Goal: Information Seeking & Learning: Find contact information

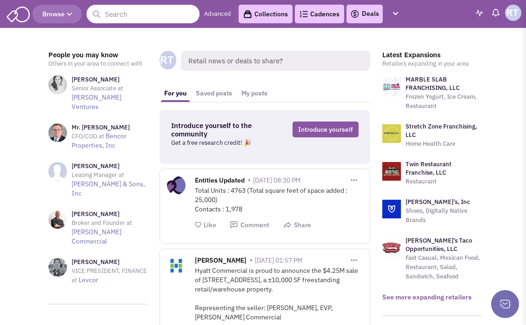
click at [415, 299] on link "See more expanding retailers" at bounding box center [426, 297] width 89 height 8
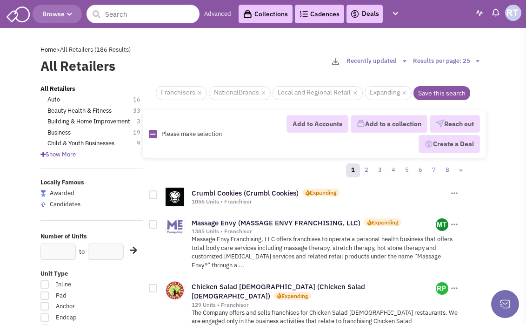
click at [250, 173] on div "1 2 3 4 5 6 7 8 »" at bounding box center [311, 171] width 325 height 19
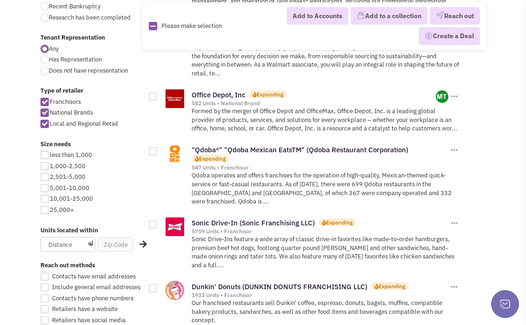
scroll to position [396, 0]
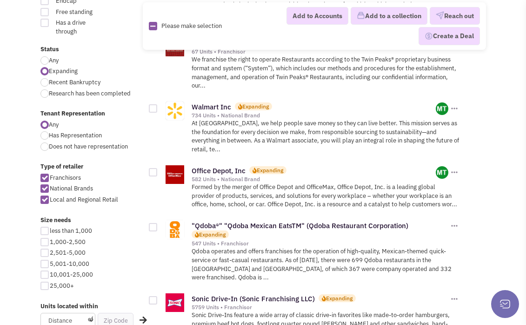
scroll to position [432, 0]
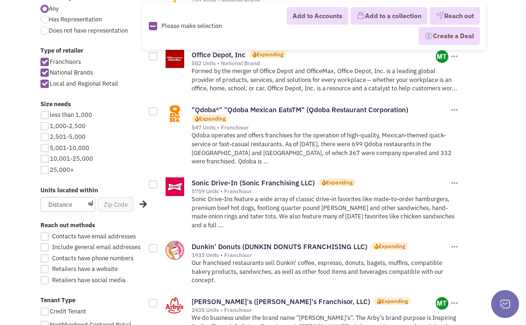
drag, startPoint x: 26, startPoint y: 278, endPoint x: 27, endPoint y: 273, distance: 4.7
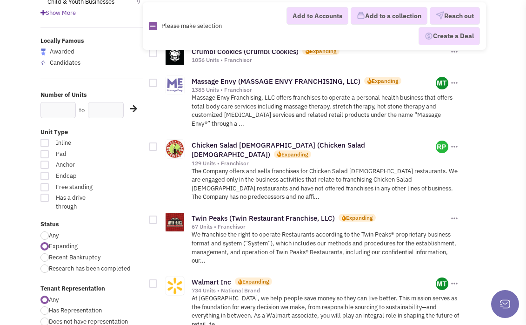
scroll to position [143, 0]
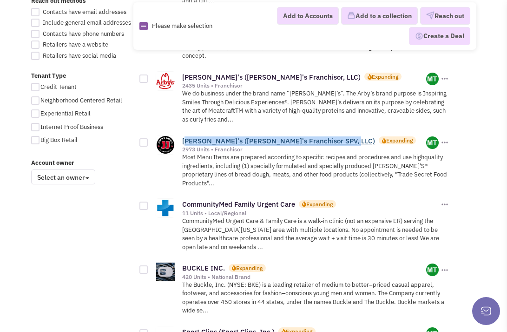
scroll to position [656, 0]
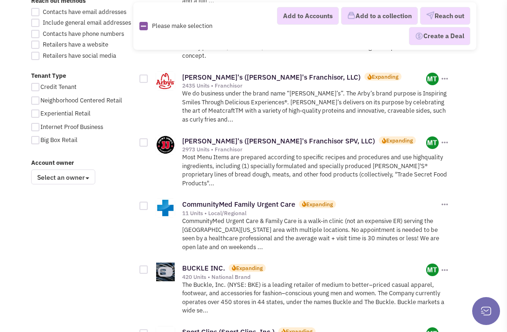
click at [114, 214] on div "All Retailers Auto 16 Beauty Health & Fitness 33 Building & Home Improvement 3 …" at bounding box center [254, 257] width 458 height 1658
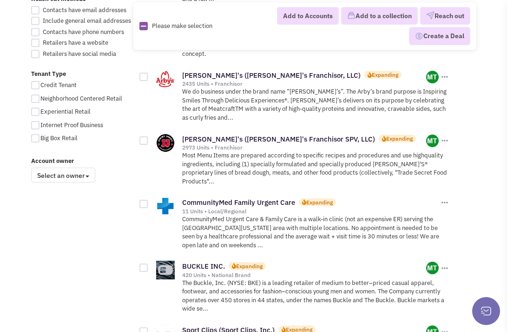
scroll to position [658, 0]
click at [127, 238] on div "All Retailers Auto 16 Beauty Health & Fitness 33 Building & Home Improvement 3 …" at bounding box center [254, 255] width 458 height 1658
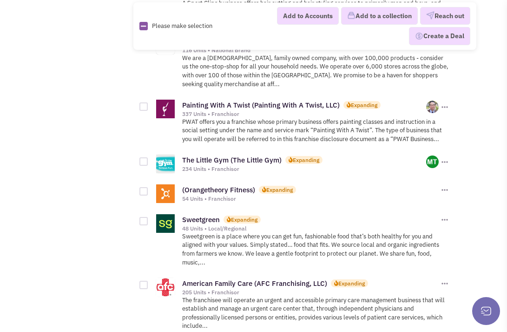
scroll to position [1002, 0]
click at [271, 284] on div "American Family Care (AFC Franchising, LLC) Expanding 205 Units • Franchisor Re…" at bounding box center [302, 303] width 298 height 64
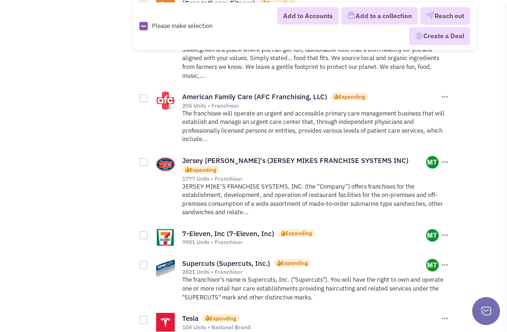
scroll to position [1188, 0]
click at [140, 149] on div "Jersey Mike's (JERSEY MIKES FRANCHISE SYSTEMS INC) Expanding 1777 Units • Franc…" at bounding box center [302, 185] width 325 height 73
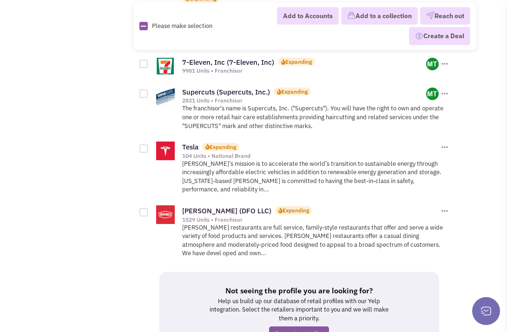
scroll to position [1372, 0]
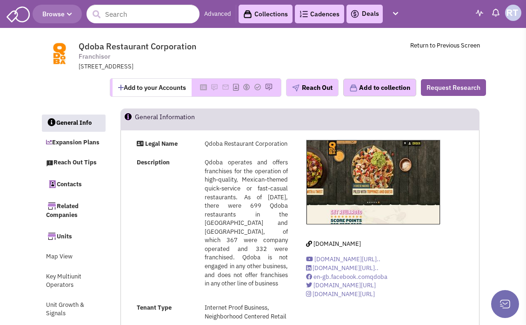
select select
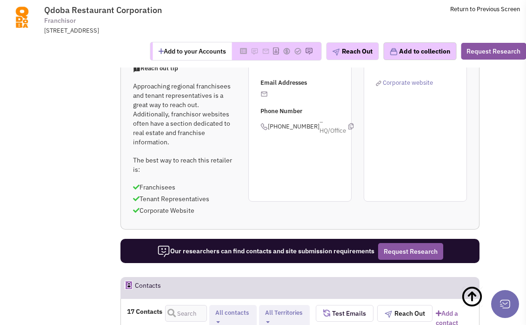
scroll to position [443, 0]
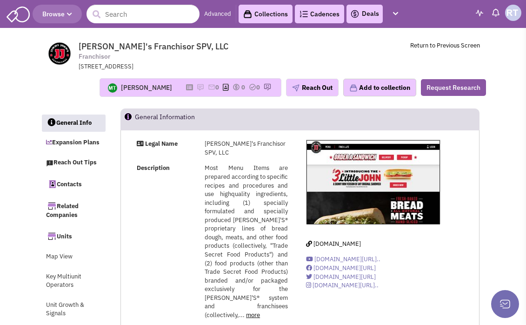
select select
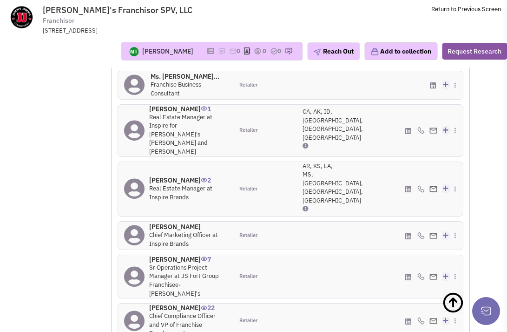
scroll to position [1163, 0]
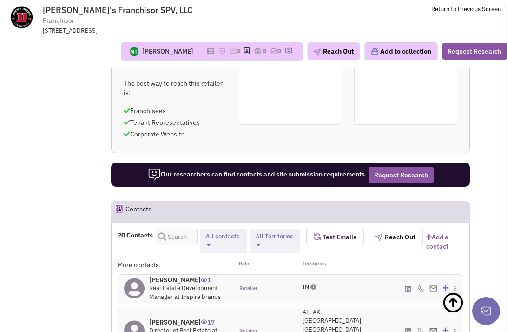
scroll to position [892, 0]
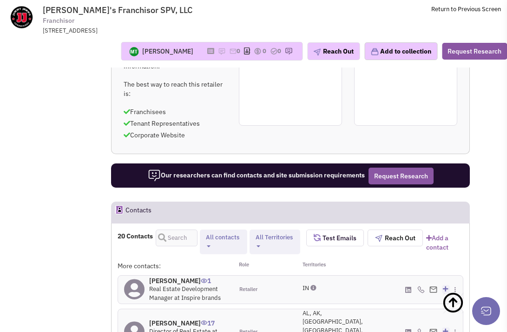
click at [470, 201] on header "Contacts Request Research" at bounding box center [290, 211] width 359 height 21
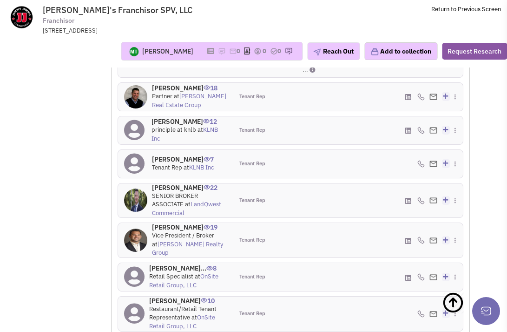
scroll to position [1262, 0]
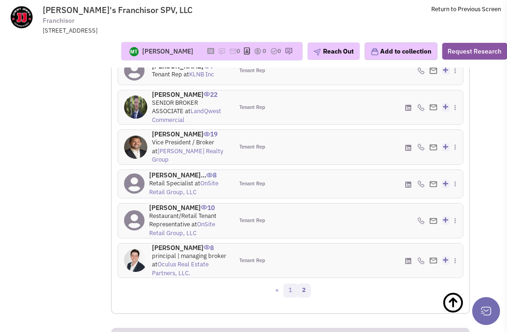
click at [287, 283] on link "1" at bounding box center [291, 290] width 14 height 14
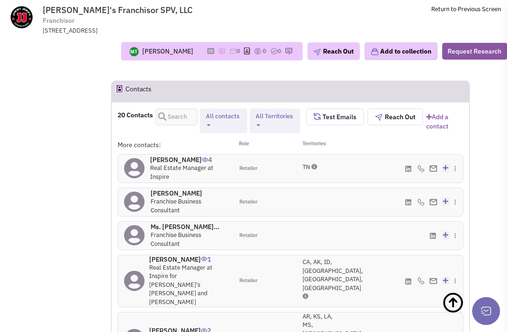
scroll to position [900, 0]
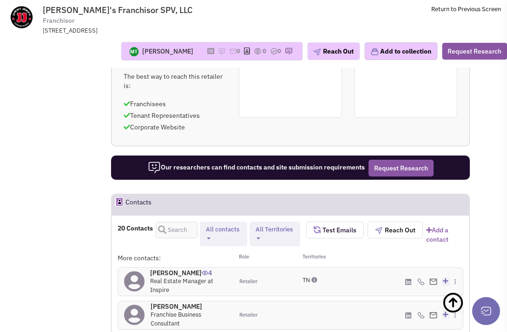
click at [231, 225] on button "All contacts" at bounding box center [223, 234] width 41 height 18
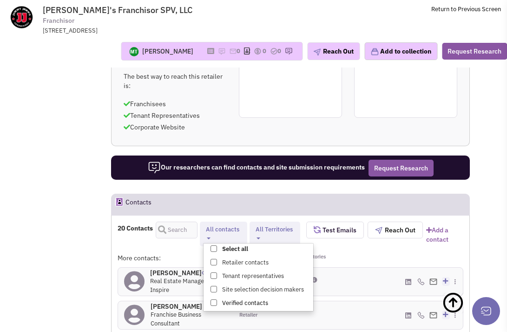
click at [214, 297] on label "Verified contacts" at bounding box center [259, 303] width 110 height 12
click at [213, 300] on input "Verified contacts" at bounding box center [213, 300] width 0 height 0
select select "5"
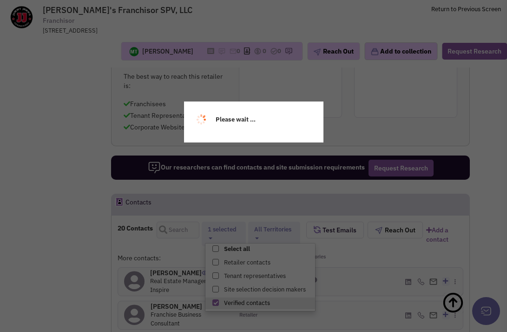
scroll to position [25, 0]
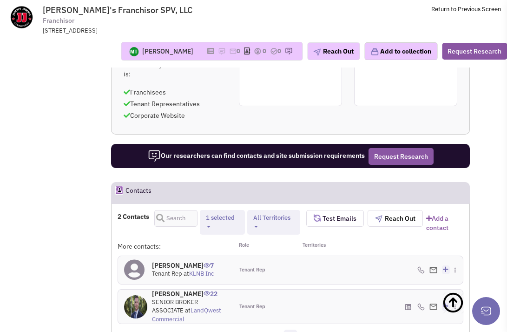
scroll to position [912, 0]
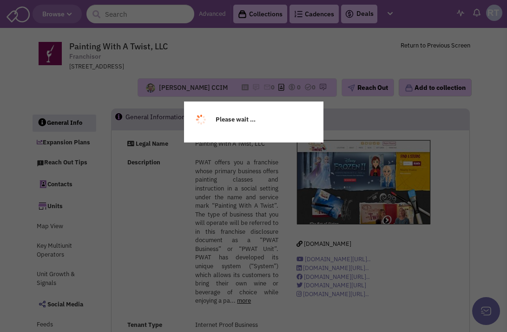
select select
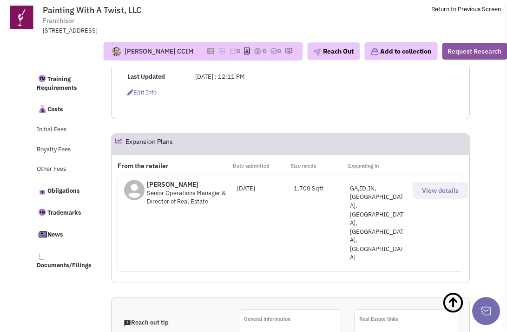
scroll to position [210, 0]
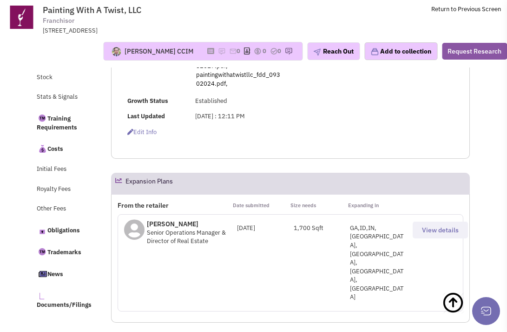
click at [180, 250] on div "Mr. Josh Bergeron Senior Operations Manager & Director of Real Estate" at bounding box center [180, 232] width 113 height 36
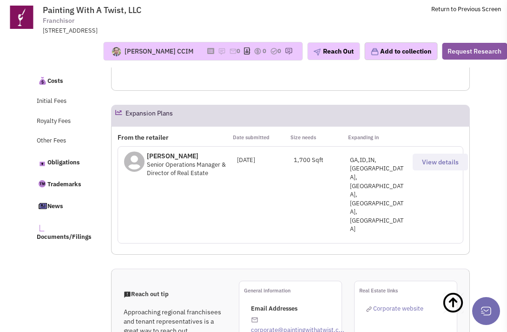
scroll to position [461, 0]
click at [182, 177] on span "Senior Operations Manager & Director of Real Estate" at bounding box center [186, 168] width 79 height 17
click at [178, 167] on div "Mr. Josh Bergeron Senior Operations Manager & Director of Real Estate" at bounding box center [180, 164] width 113 height 36
click at [178, 160] on p "Mr. Josh Bergeron" at bounding box center [192, 155] width 90 height 9
click at [135, 177] on icon at bounding box center [134, 164] width 20 height 27
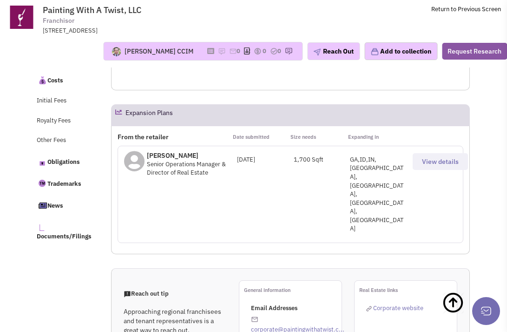
drag, startPoint x: 175, startPoint y: 170, endPoint x: 430, endPoint y: 175, distance: 254.5
click at [176, 160] on p "Mr. Josh Bergeron" at bounding box center [192, 155] width 90 height 9
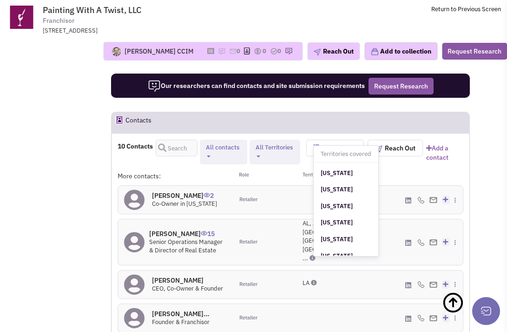
scroll to position [461, 0]
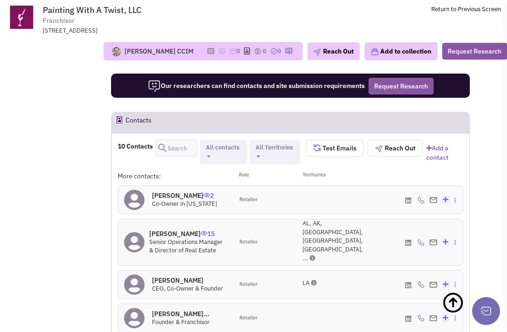
click at [191, 229] on h4 "Mr. Josh Bergeron 15" at bounding box center [188, 233] width 78 height 8
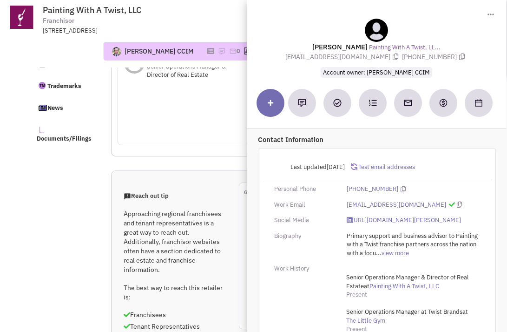
scroll to position [527, 0]
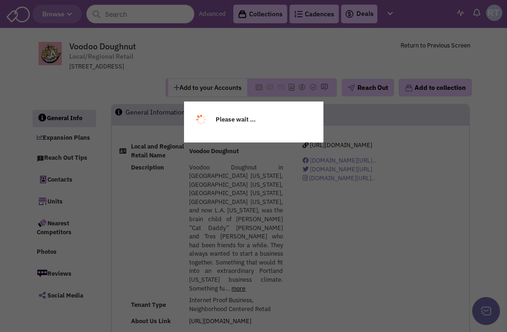
select select
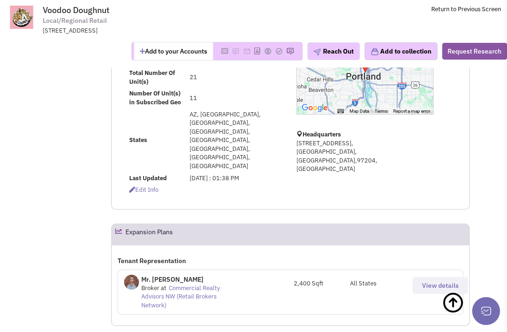
scroll to position [149, 0]
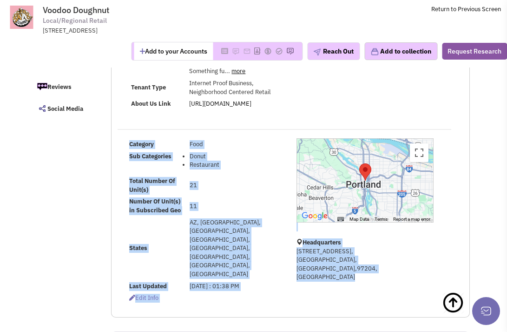
drag, startPoint x: 239, startPoint y: 269, endPoint x: 245, endPoint y: 246, distance: 23.9
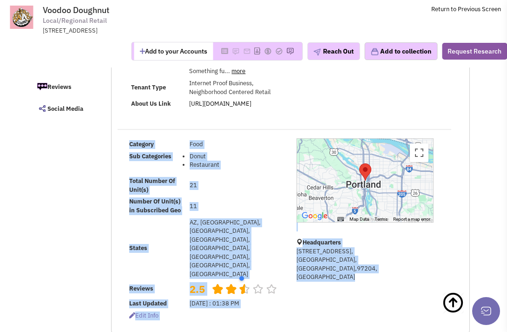
click at [254, 276] on div at bounding box center [282, 278] width 88 height 19
drag, startPoint x: 266, startPoint y: 278, endPoint x: 285, endPoint y: 273, distance: 19.7
click at [267, 278] on div at bounding box center [282, 278] width 88 height 19
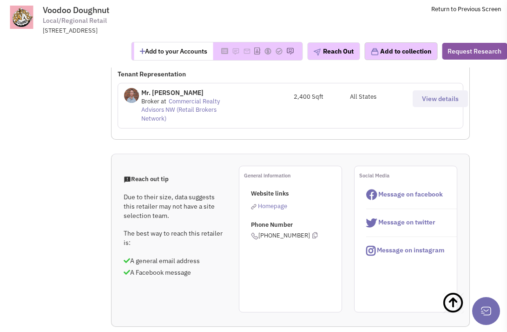
scroll to position [625, 0]
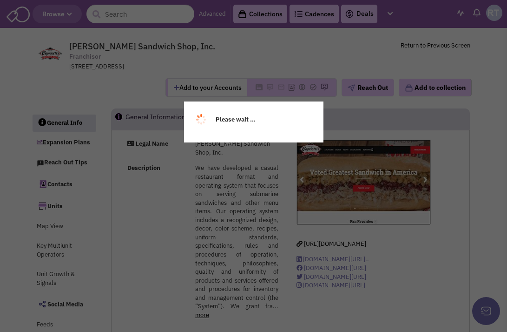
select select
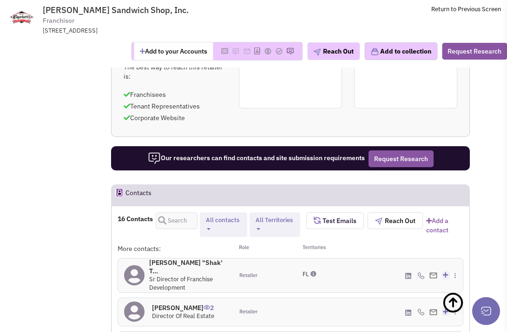
scroll to position [945, 0]
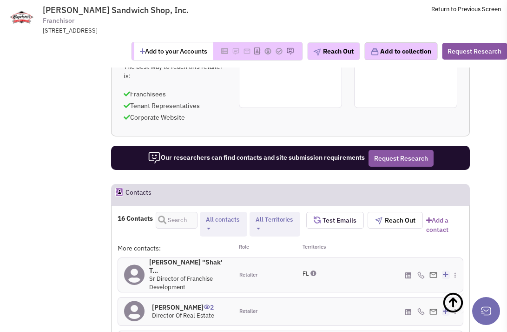
click at [253, 215] on button "All Territories" at bounding box center [275, 224] width 44 height 18
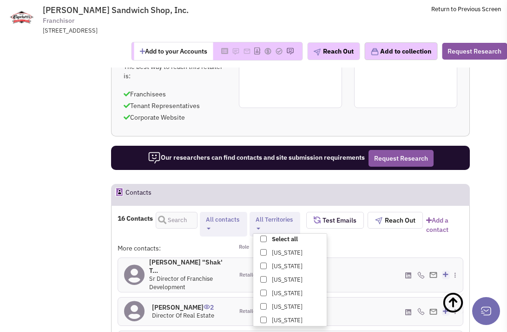
click at [227, 215] on button "All contacts" at bounding box center [223, 224] width 41 height 18
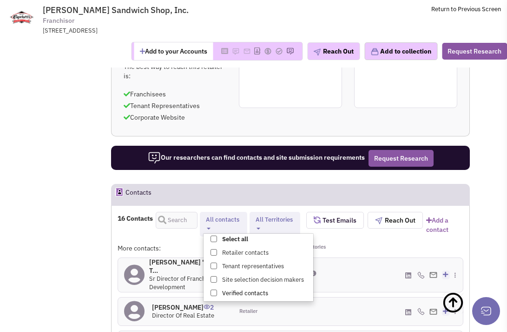
click at [267, 287] on label "Verified contacts" at bounding box center [259, 293] width 110 height 12
click at [213, 291] on input "Verified contacts" at bounding box center [213, 291] width 0 height 0
select select "5"
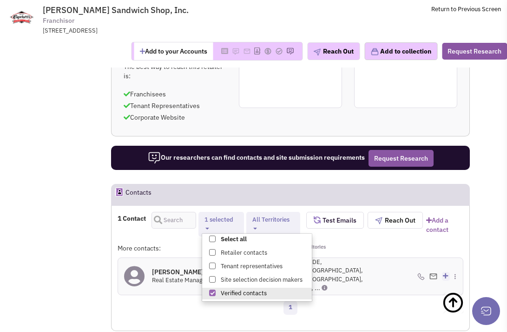
click at [162, 252] on div "1 Contact Retailer contacts Tenant representatives Site selection decision make…" at bounding box center [291, 268] width 346 height 113
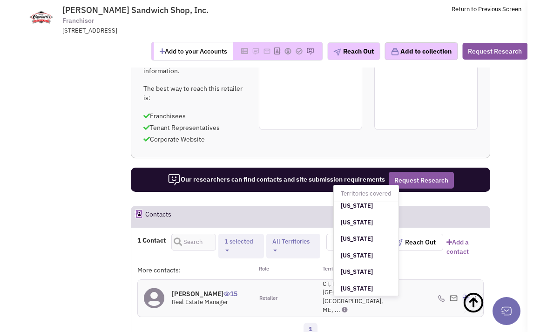
scroll to position [0, 0]
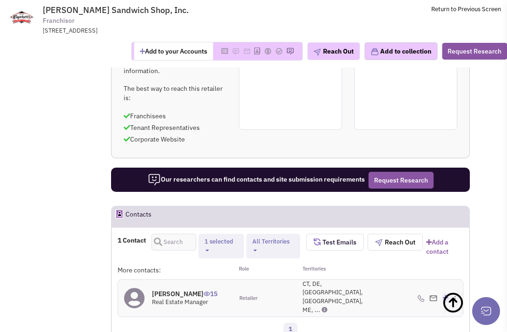
click at [241, 321] on div "1" at bounding box center [291, 330] width 358 height 19
click at [188, 289] on h4 "David Tunnicliffe 15" at bounding box center [185, 293] width 66 height 8
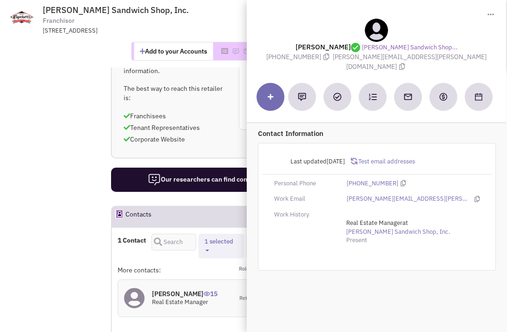
drag, startPoint x: 359, startPoint y: 46, endPoint x: 304, endPoint y: 39, distance: 55.3
click at [304, 39] on div "David Tunnicliffe Capriotti's Sandwich Shop... (757) 985-6920 david.tunnicliffe…" at bounding box center [377, 45] width 250 height 53
copy div "David Tunnicliffe"
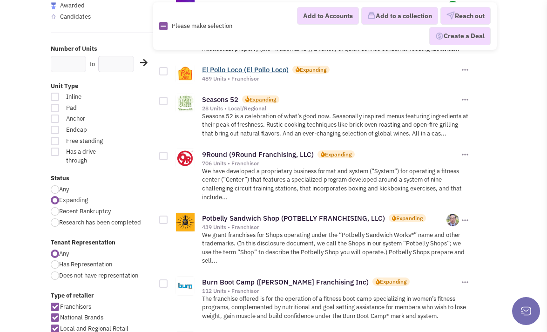
scroll to position [188, 0]
click at [256, 185] on p "We have developed a proprietary business format and system (“System”) for opera…" at bounding box center [336, 184] width 268 height 34
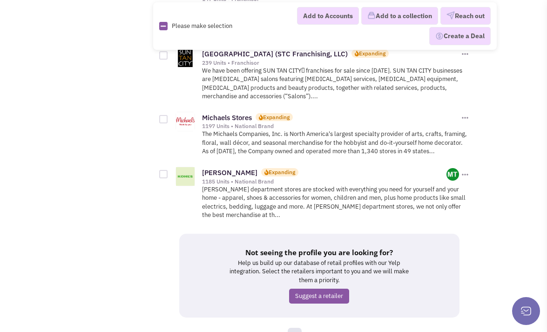
scroll to position [1380, 0]
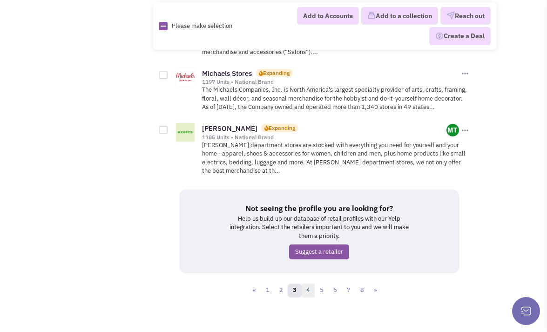
click at [306, 286] on link "4" at bounding box center [308, 290] width 14 height 14
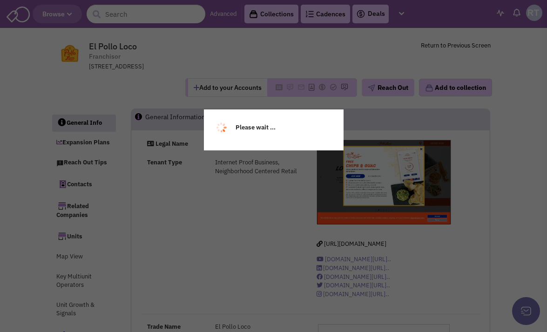
select select
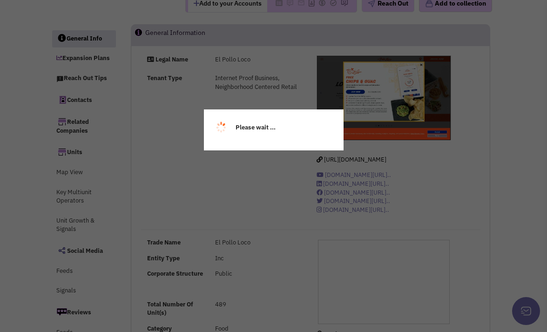
select select
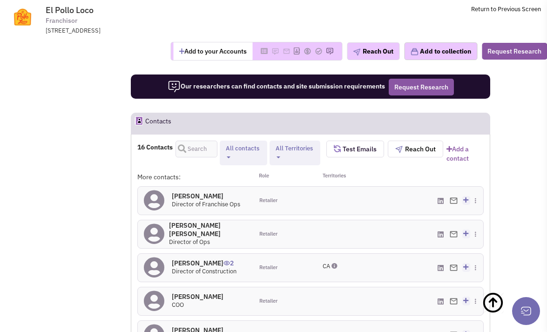
scroll to position [755, 0]
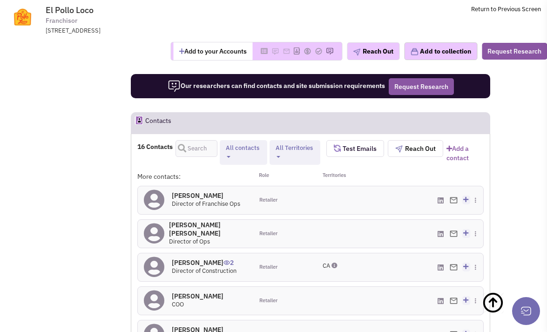
click at [244, 148] on button "All contacts" at bounding box center [243, 152] width 41 height 18
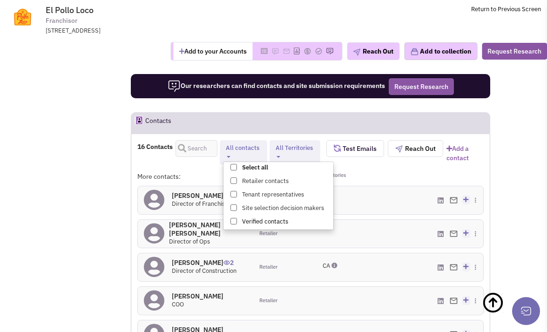
click at [240, 216] on label "Verified contacts" at bounding box center [278, 222] width 110 height 12
click at [233, 219] on input "Verified contacts" at bounding box center [233, 219] width 0 height 0
select select "5"
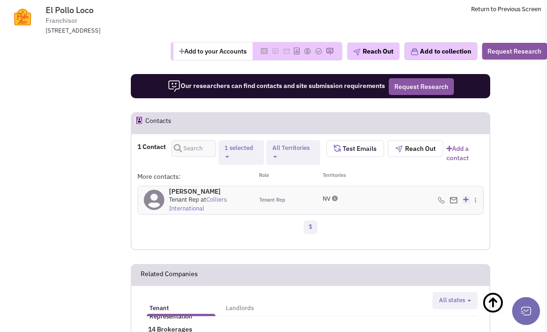
click at [184, 187] on h4 "[PERSON_NAME] 0" at bounding box center [208, 191] width 78 height 8
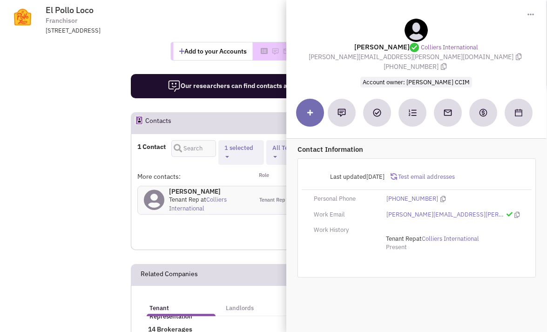
click at [209, 236] on div "1 Contact Retailer contacts Tenant representatives Site selection decision make…" at bounding box center [310, 195] width 346 height 110
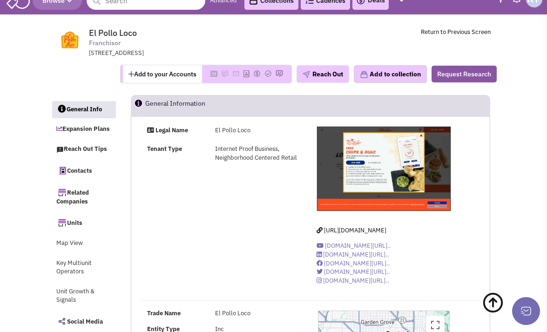
scroll to position [0, 0]
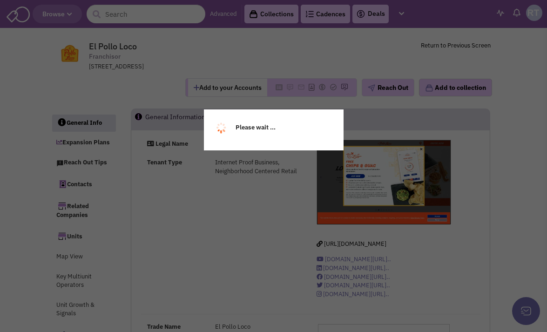
select select
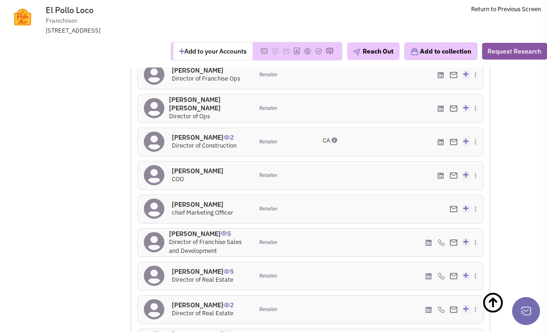
scroll to position [881, 0]
click at [200, 267] on h4 "[PERSON_NAME] 5" at bounding box center [203, 270] width 62 height 8
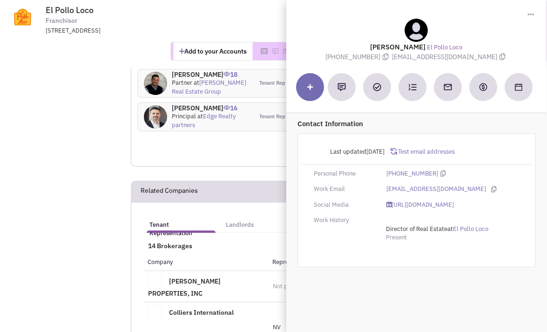
scroll to position [1204, 0]
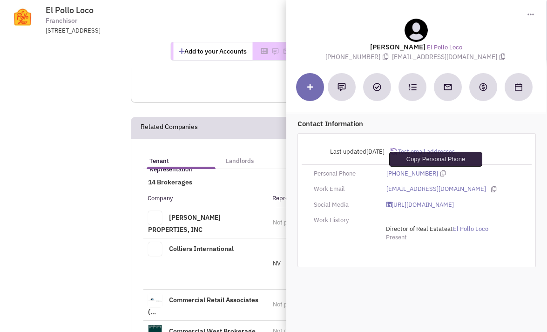
drag, startPoint x: 437, startPoint y: 174, endPoint x: 75, endPoint y: 216, distance: 364.4
click at [440, 174] on icon at bounding box center [442, 173] width 5 height 6
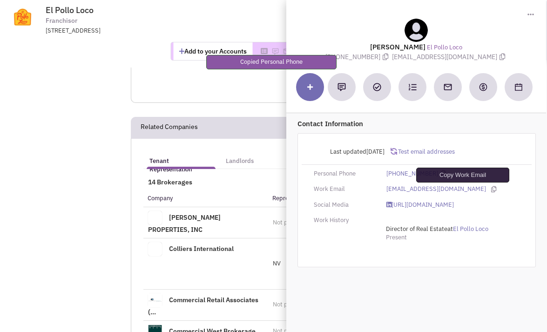
drag, startPoint x: 463, startPoint y: 187, endPoint x: 1, endPoint y: 218, distance: 462.5
click at [491, 187] on icon at bounding box center [493, 189] width 5 height 6
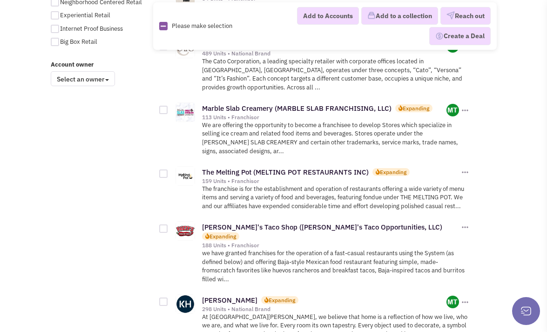
scroll to position [754, 0]
drag, startPoint x: 68, startPoint y: 227, endPoint x: 83, endPoint y: 224, distance: 15.3
click at [68, 228] on div "All Retailers Auto 16 Beauty Health & Fitness 33 Building & Home Improvement 3 …" at bounding box center [274, 145] width 458 height 1630
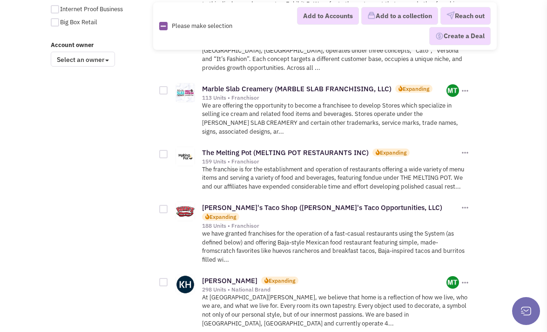
scroll to position [782, 0]
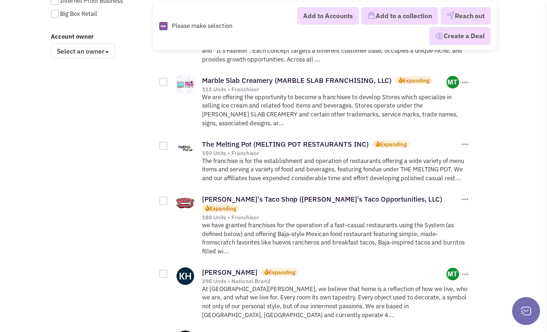
click at [83, 186] on div "All Retailers Auto 16 Beauty Health & Fitness 33 Building & Home Improvement 3 …" at bounding box center [274, 117] width 458 height 1630
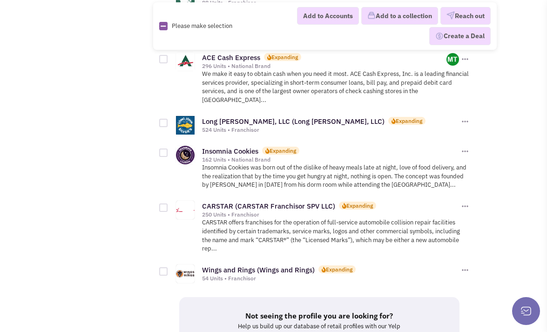
scroll to position [1354, 0]
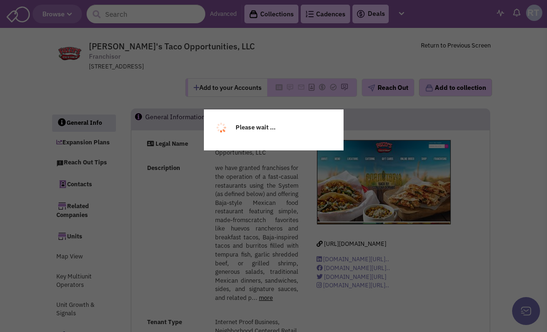
select select
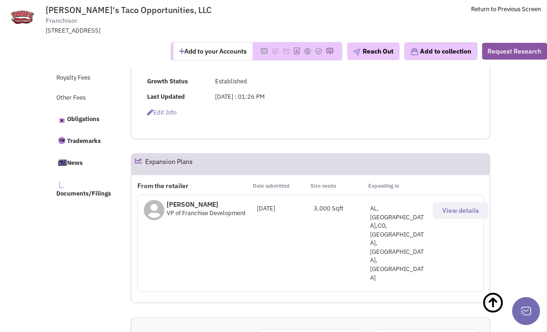
scroll to position [597, 0]
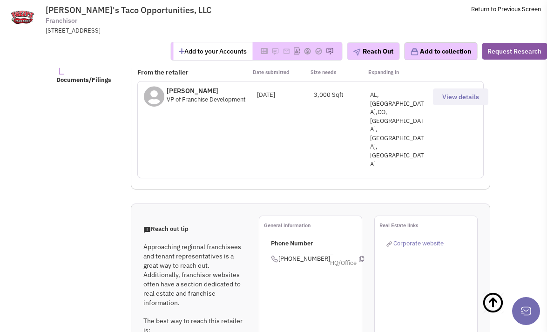
click at [198, 95] on p "[PERSON_NAME]" at bounding box center [206, 90] width 79 height 9
click at [441, 105] on button "View details" at bounding box center [460, 96] width 55 height 17
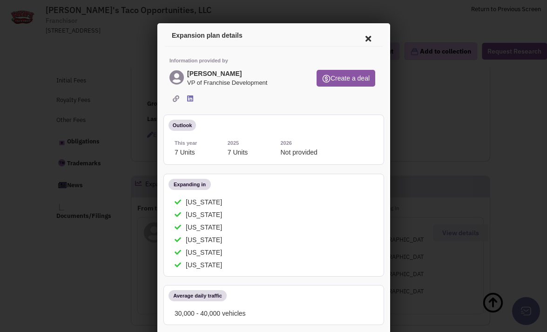
scroll to position [460, 0]
drag, startPoint x: 320, startPoint y: 98, endPoint x: 300, endPoint y: 93, distance: 19.5
click at [315, 98] on div at bounding box center [271, 97] width 208 height 9
click at [212, 73] on h4 "[PERSON_NAME]" at bounding box center [212, 71] width 54 height 7
click at [464, 142] on div at bounding box center [273, 166] width 547 height 332
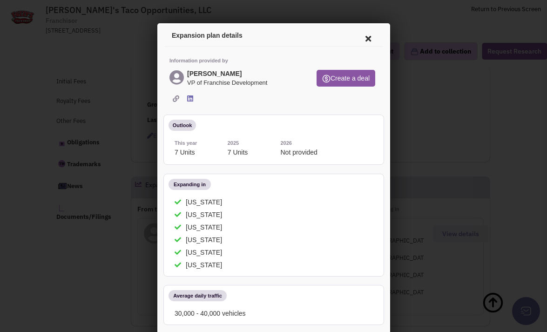
click at [370, 33] on icon at bounding box center [366, 37] width 20 height 22
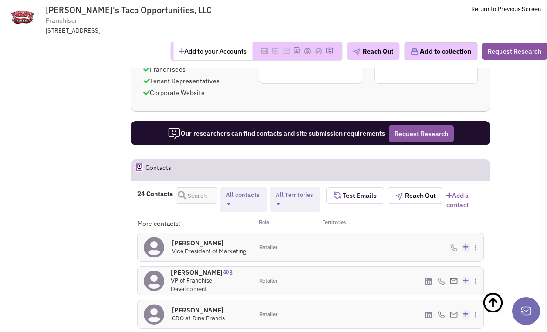
scroll to position [873, 0]
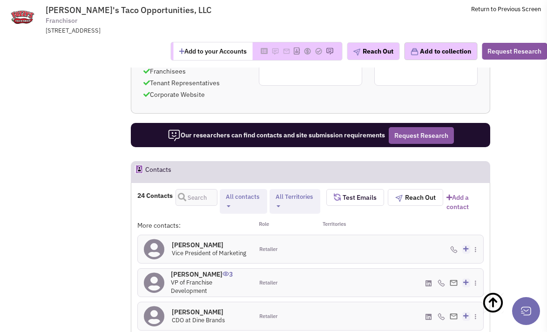
click at [234, 192] on button "All contacts" at bounding box center [243, 201] width 41 height 18
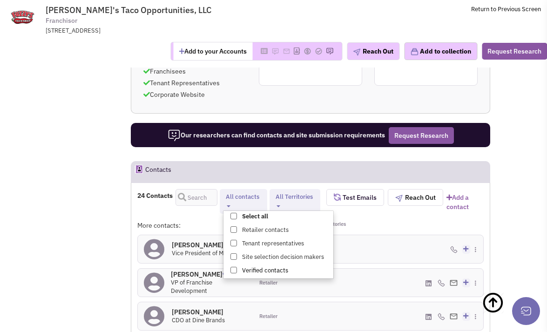
click at [259, 265] on label "Verified contacts" at bounding box center [278, 271] width 110 height 12
click at [233, 268] on input "Verified contacts" at bounding box center [233, 268] width 0 height 0
select select "5"
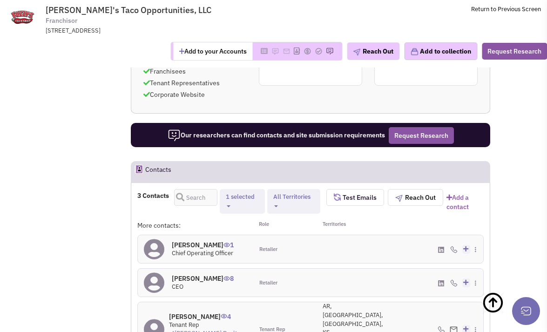
click at [234, 315] on div "3 Contacts Retailer contacts Tenant representatives Site selection decision mak…" at bounding box center [310, 287] width 346 height 197
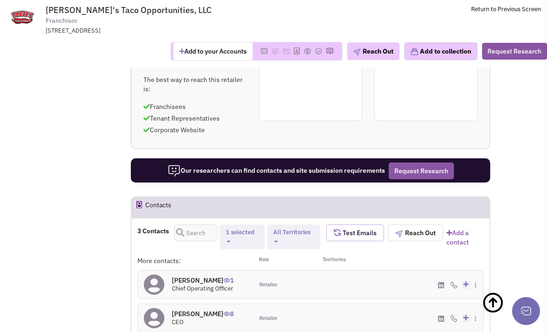
scroll to position [891, 0]
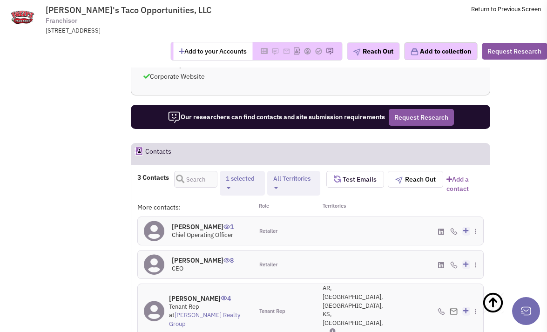
drag, startPoint x: 300, startPoint y: 305, endPoint x: 320, endPoint y: 280, distance: 32.5
click at [300, 305] on div "3 Contacts Retailer contacts Tenant representatives Site selection decision mak…" at bounding box center [310, 272] width 346 height 203
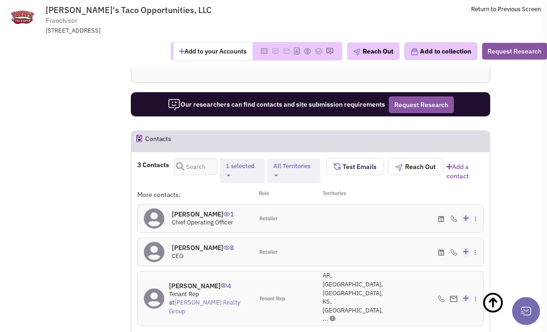
scroll to position [982, 0]
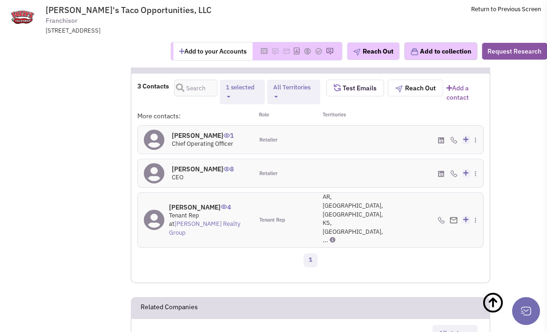
click at [274, 252] on div "1" at bounding box center [310, 261] width 358 height 19
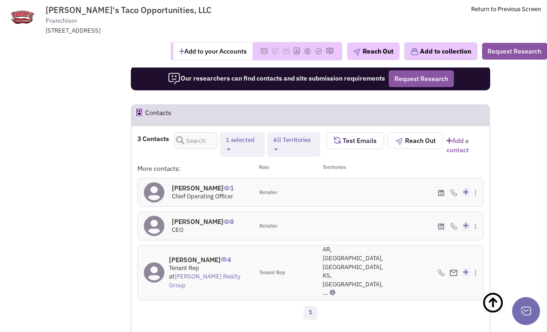
scroll to position [928, 0]
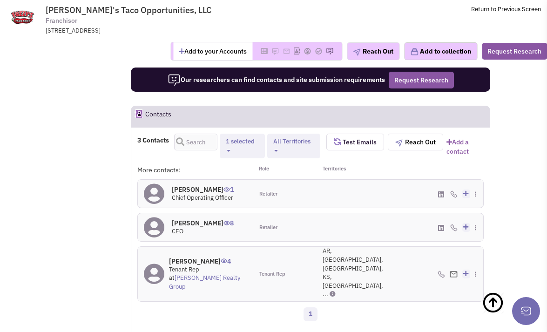
click at [199, 219] on h4 "Paul Damico 8" at bounding box center [203, 223] width 62 height 8
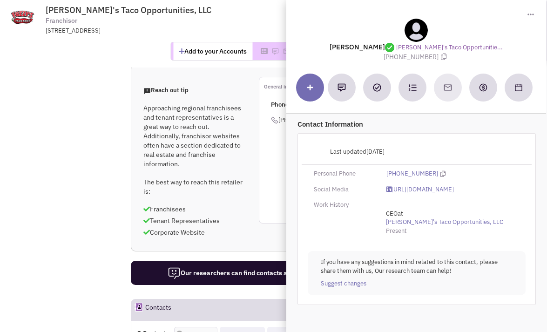
scroll to position [704, 0]
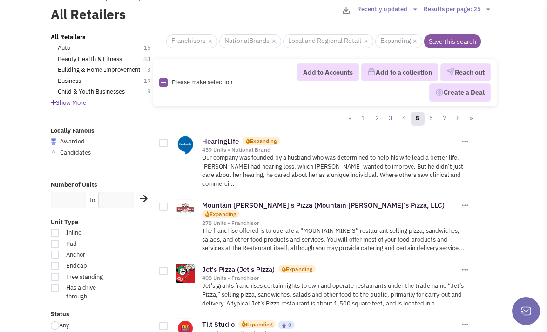
scroll to position [130, 0]
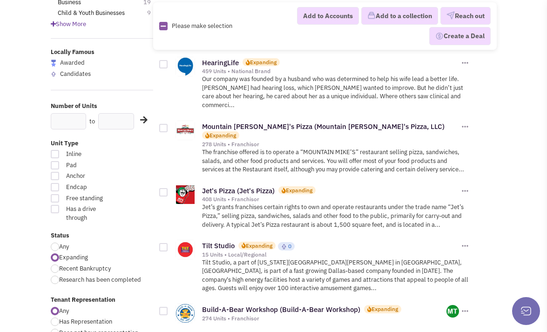
click at [318, 216] on p "Jet’s grants franchises certain rights to own and operate restaurants under the…" at bounding box center [336, 216] width 268 height 26
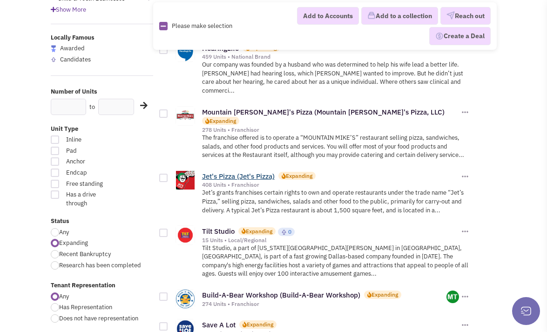
scroll to position [144, 0]
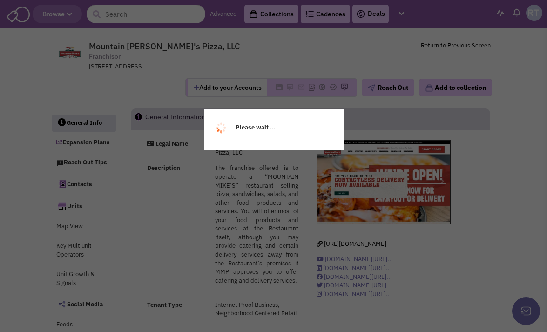
select select
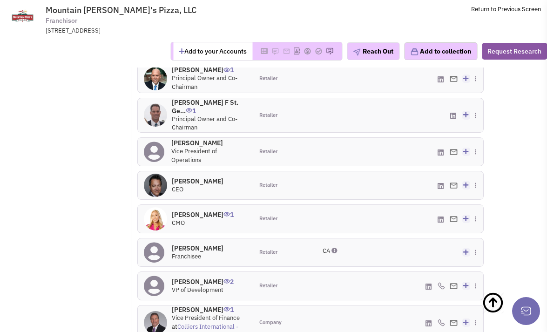
scroll to position [1122, 0]
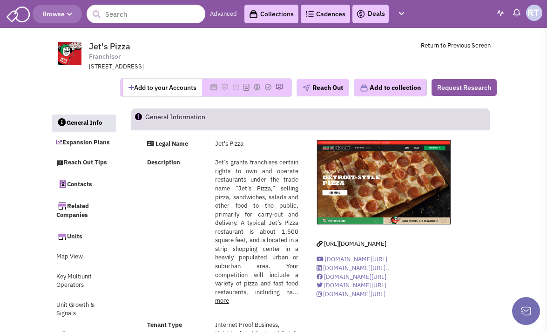
select select
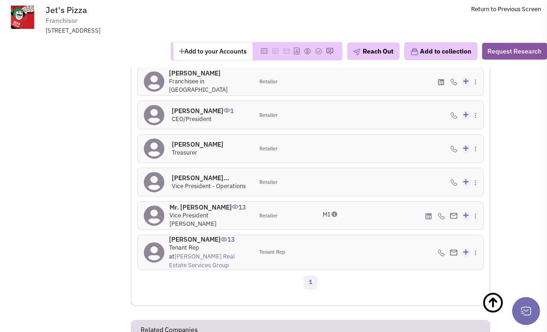
scroll to position [1034, 0]
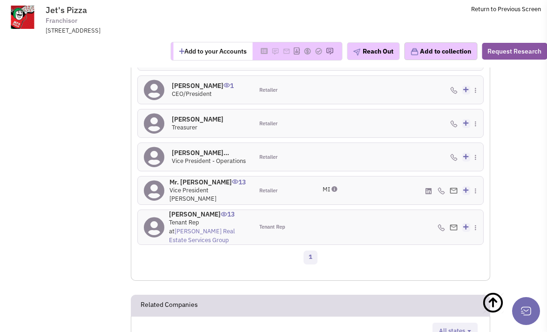
click at [275, 249] on div "1" at bounding box center [310, 258] width 358 height 19
click at [260, 249] on div "1" at bounding box center [310, 258] width 358 height 19
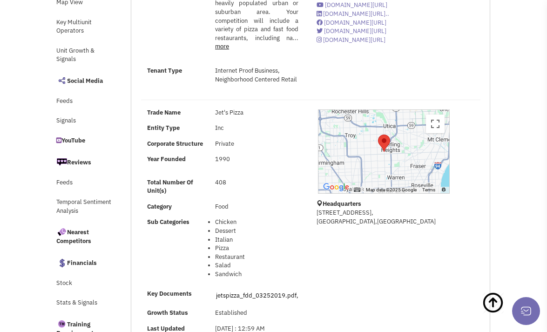
scroll to position [0, 0]
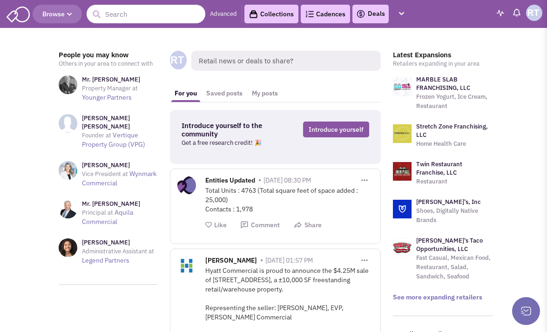
drag, startPoint x: 435, startPoint y: 55, endPoint x: 451, endPoint y: 237, distance: 182.6
click at [435, 55] on h3 "Latest Expansions" at bounding box center [443, 55] width 100 height 8
click at [435, 298] on link "See more expanding retailers" at bounding box center [437, 297] width 89 height 8
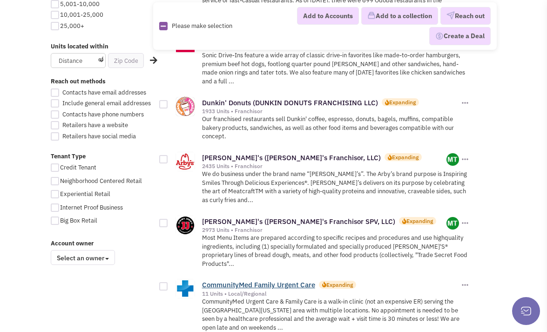
scroll to position [575, 0]
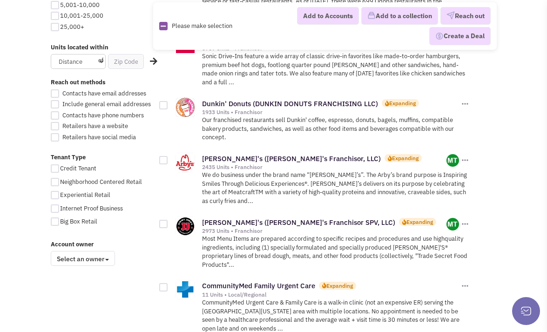
click at [490, 209] on div "1 2 3 4 5 6 7 8 » Crumbl Cookies (Crumbl Cookies) Expanding Add to Accounts 0" at bounding box center [330, 316] width 331 height 1459
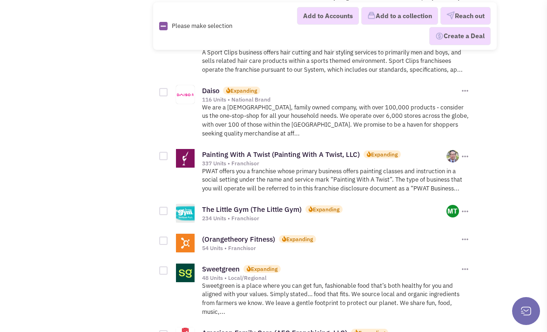
scroll to position [964, 0]
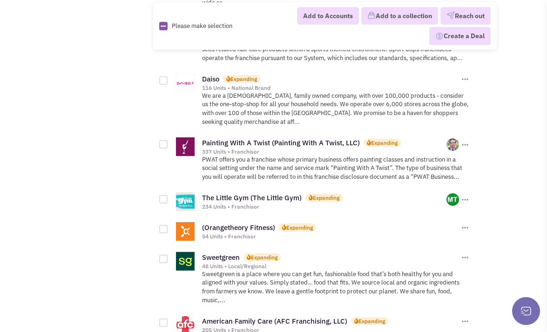
click at [288, 203] on div "234 Units • Franchisor" at bounding box center [324, 206] width 245 height 7
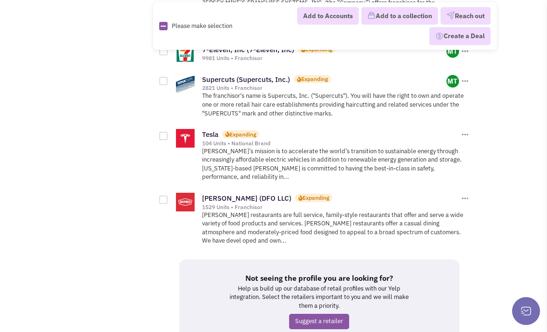
scroll to position [1370, 0]
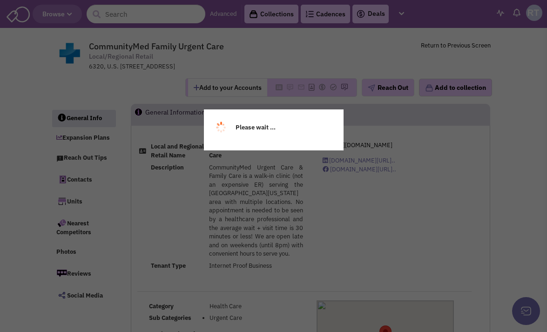
select select
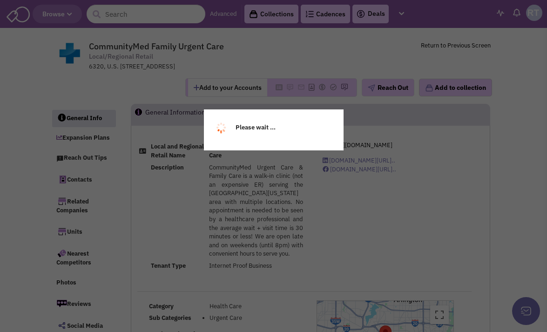
select select
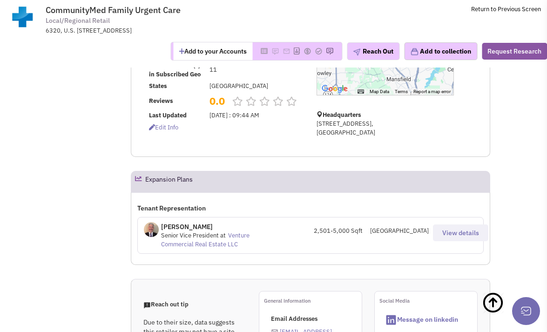
scroll to position [45, 0]
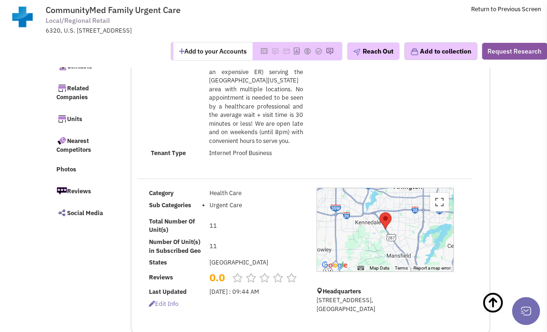
click at [465, 171] on div at bounding box center [304, 179] width 346 height 18
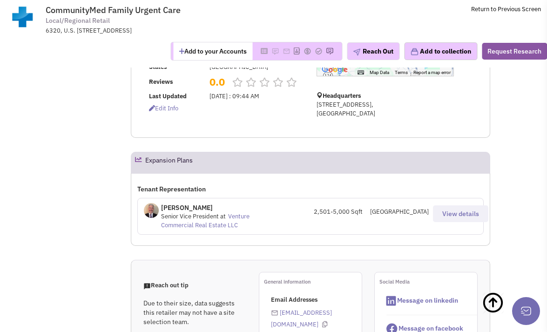
scroll to position [241, 0]
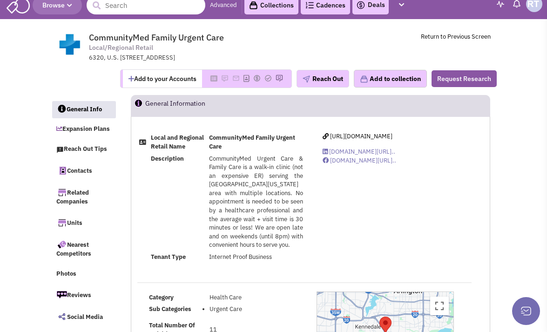
scroll to position [7, 0]
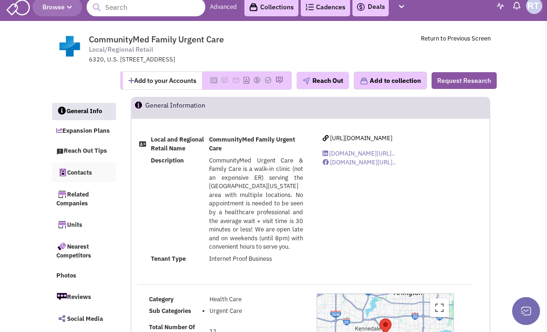
click at [76, 165] on link "Contacts" at bounding box center [84, 172] width 64 height 20
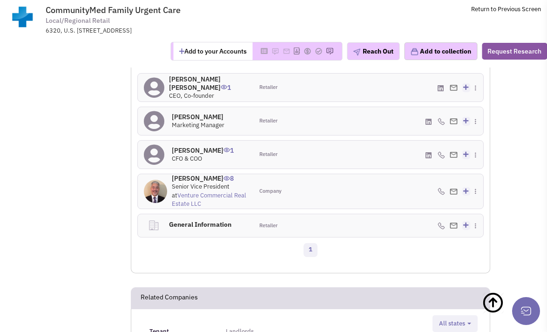
scroll to position [718, 0]
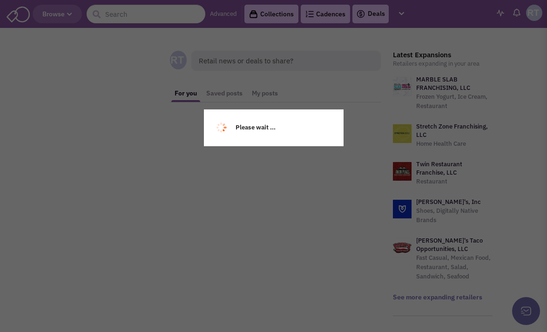
click at [168, 21] on div "Please wait ..." at bounding box center [273, 166] width 547 height 332
click at [126, 19] on input "text" at bounding box center [146, 14] width 119 height 19
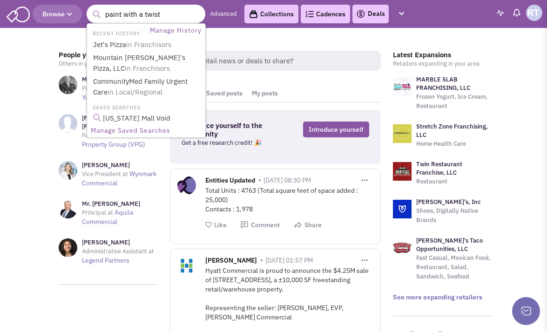
type input "paint with a twist"
click at [89, 7] on button "submit" at bounding box center [96, 14] width 14 height 14
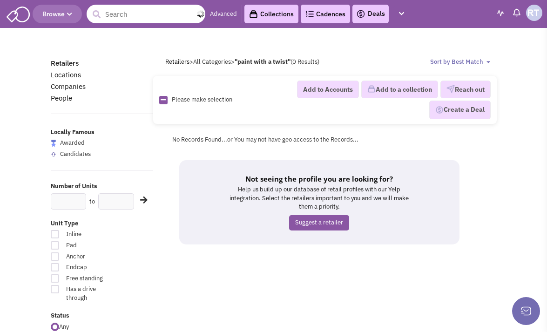
click at [133, 18] on input "text" at bounding box center [146, 14] width 119 height 19
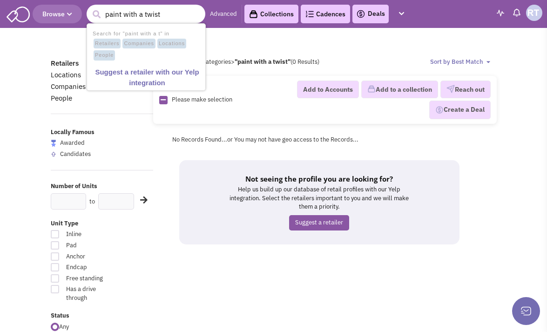
type input "paint with a twist"
click at [89, 7] on button "submit" at bounding box center [96, 14] width 14 height 14
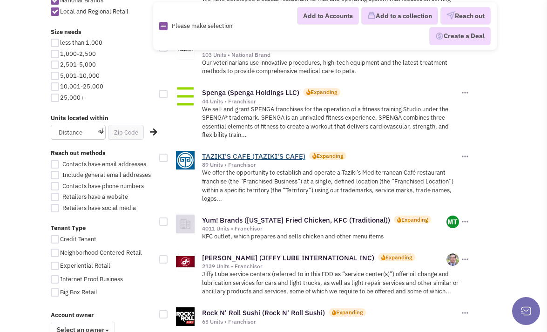
scroll to position [488, 0]
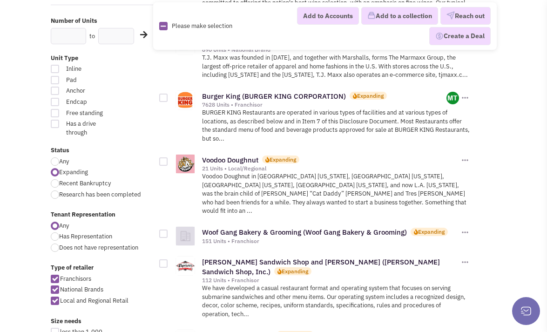
scroll to position [0, 0]
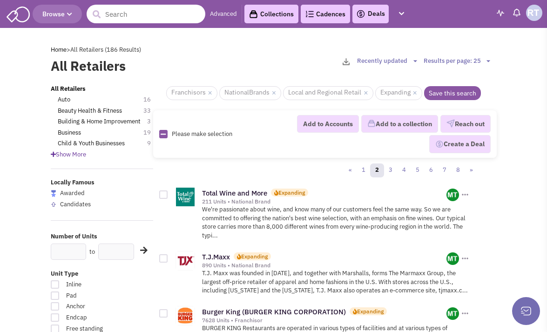
click at [165, 10] on input "text" at bounding box center [146, 14] width 119 height 19
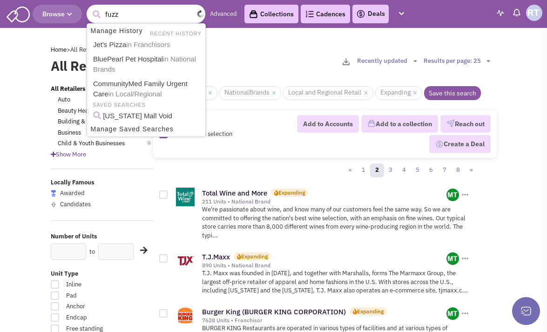
type input "fuzzy"
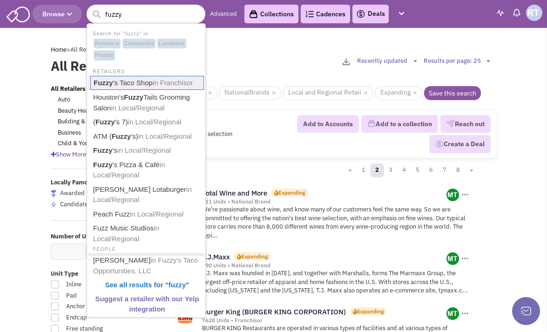
click at [144, 89] on link "Fuzzy 's Taco Shop in Franchisor" at bounding box center [146, 83] width 113 height 14
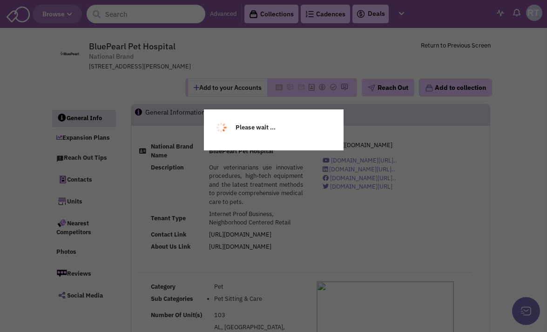
select select
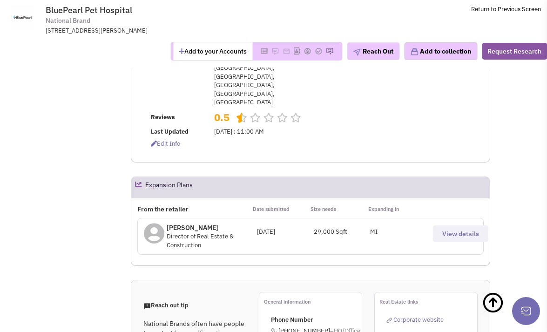
scroll to position [407, 0]
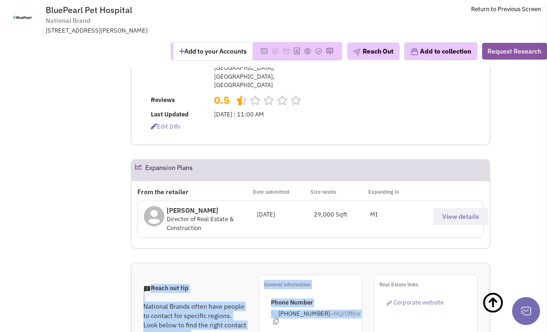
drag, startPoint x: 367, startPoint y: 244, endPoint x: 349, endPoint y: 237, distance: 19.6
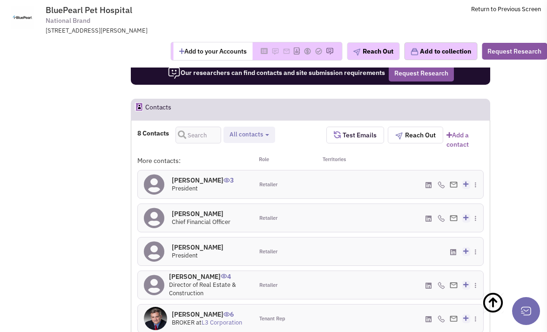
scroll to position [909, 0]
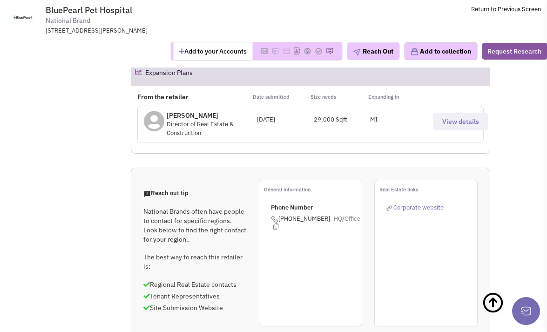
scroll to position [502, 0]
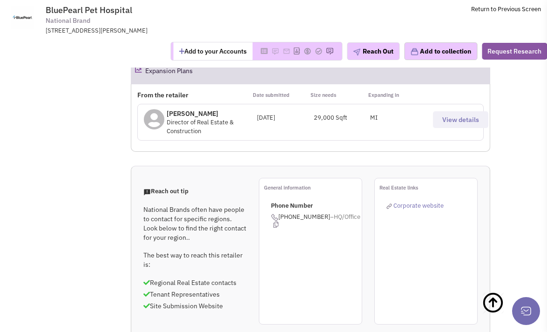
click at [483, 168] on div "Reach out tip National Brands often have people to contact for specific regions…" at bounding box center [310, 269] width 359 height 207
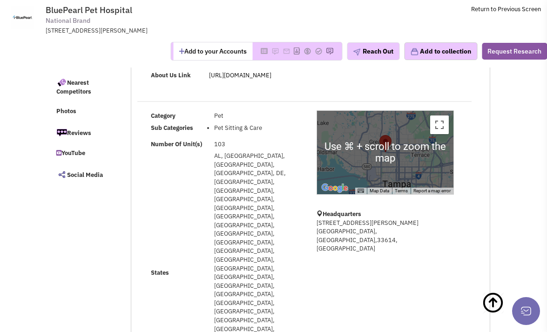
scroll to position [0, 0]
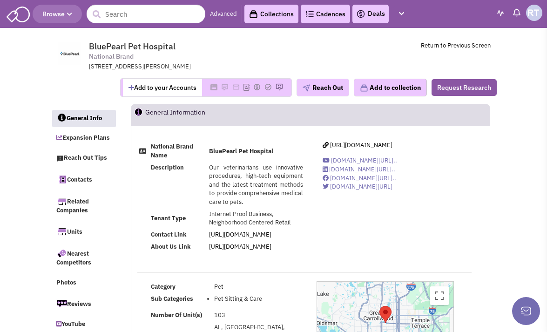
click at [225, 51] on span "BluePearl Pet Hospital National Brand 2950 Busch Lake Blvd., Tampa, FL, 33614" at bounding box center [210, 56] width 243 height 30
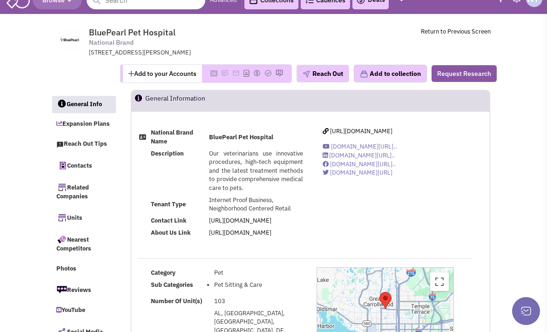
scroll to position [14, 0]
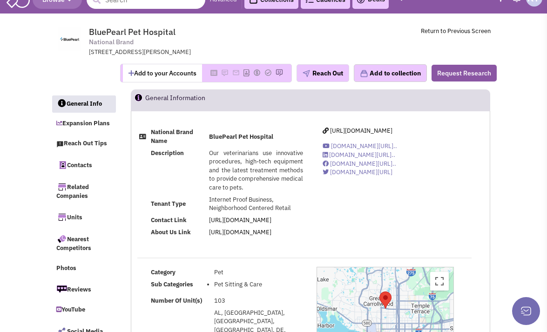
drag, startPoint x: 397, startPoint y: 232, endPoint x: 392, endPoint y: 228, distance: 6.3
click at [396, 232] on div "National Brand Name BluePearl Pet Hospital Description Our veterinarians use in…" at bounding box center [310, 186] width 358 height 118
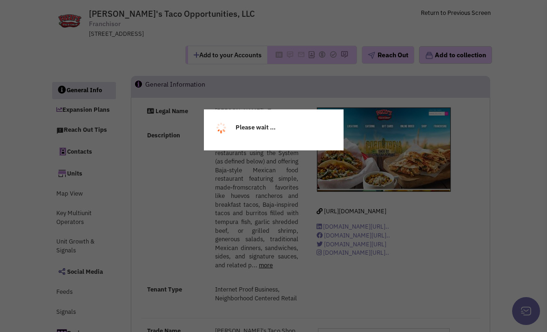
scroll to position [237, 0]
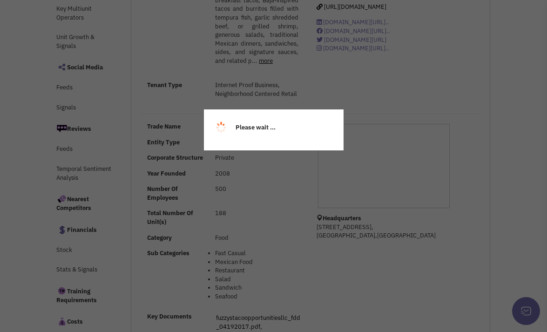
select select
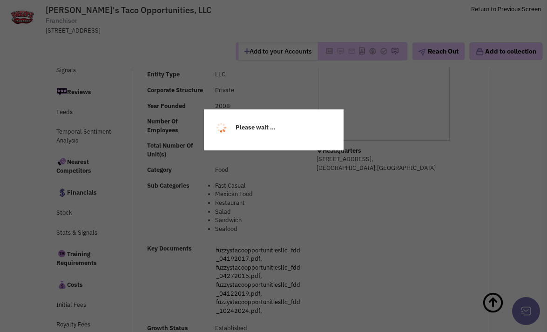
select select
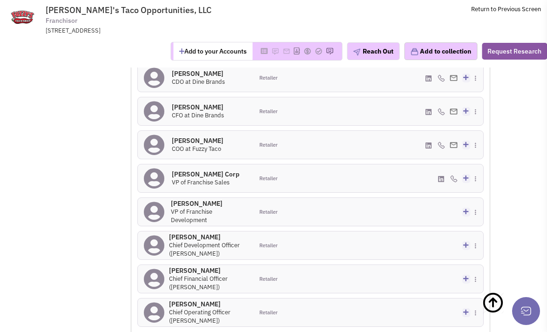
scroll to position [1113, 0]
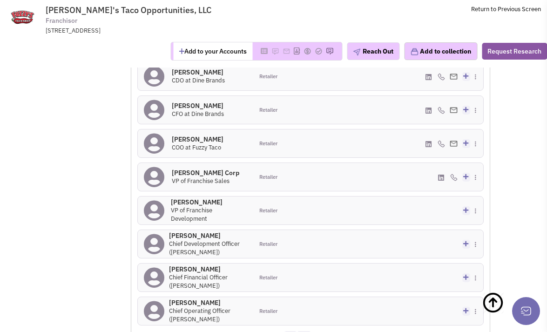
click at [301, 331] on link "2" at bounding box center [304, 338] width 14 height 14
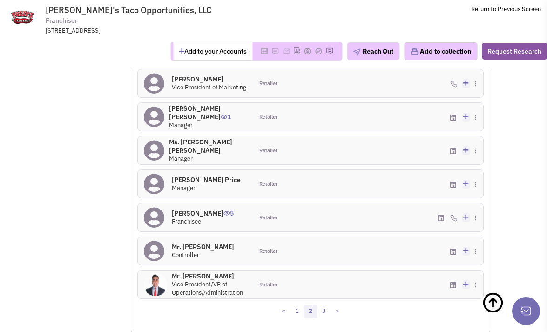
scroll to position [1152, 0]
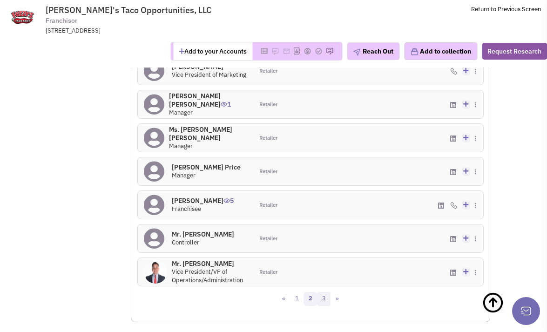
click at [323, 292] on link "3" at bounding box center [324, 299] width 14 height 14
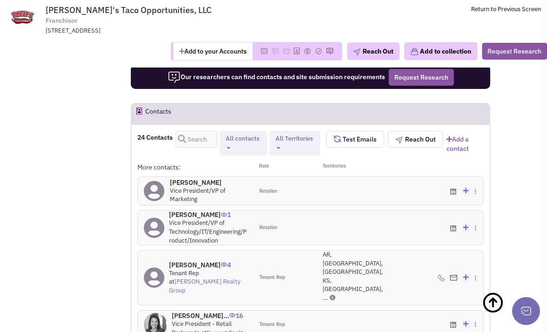
scroll to position [939, 0]
